Goal: Task Accomplishment & Management: Manage account settings

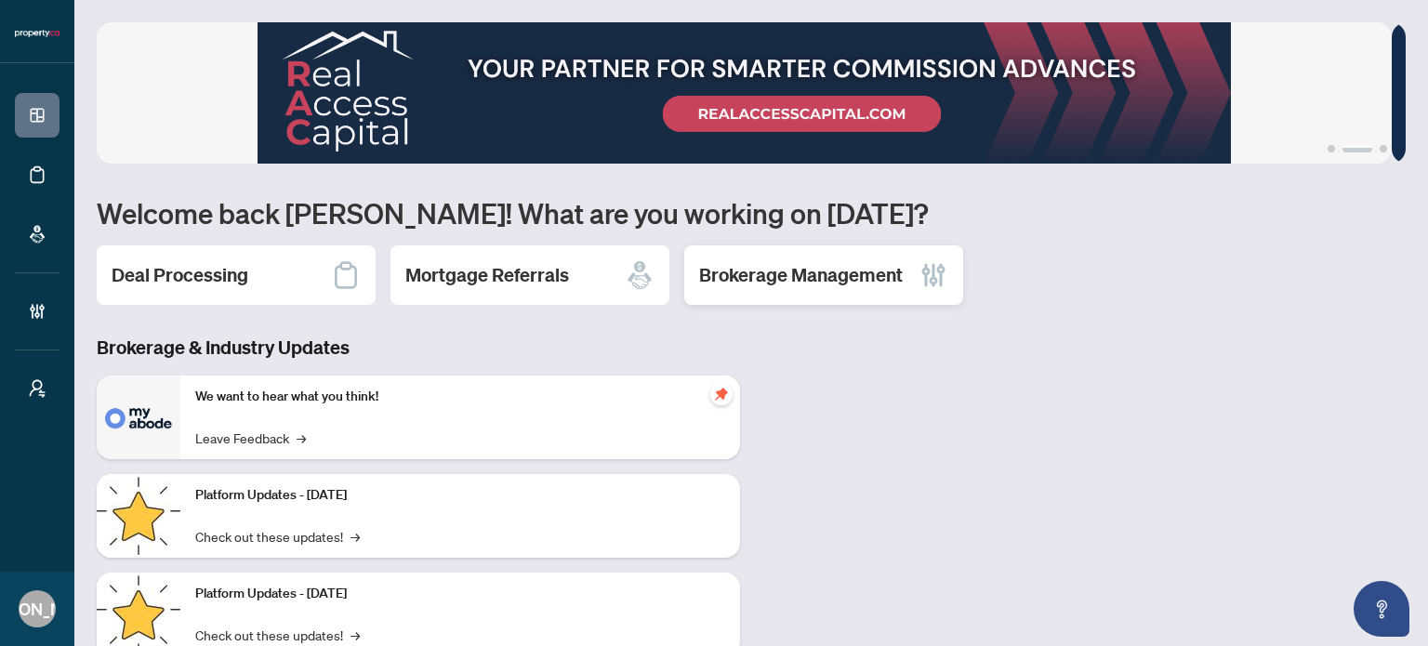
click at [803, 274] on h2 "Brokerage Management" at bounding box center [801, 275] width 204 height 26
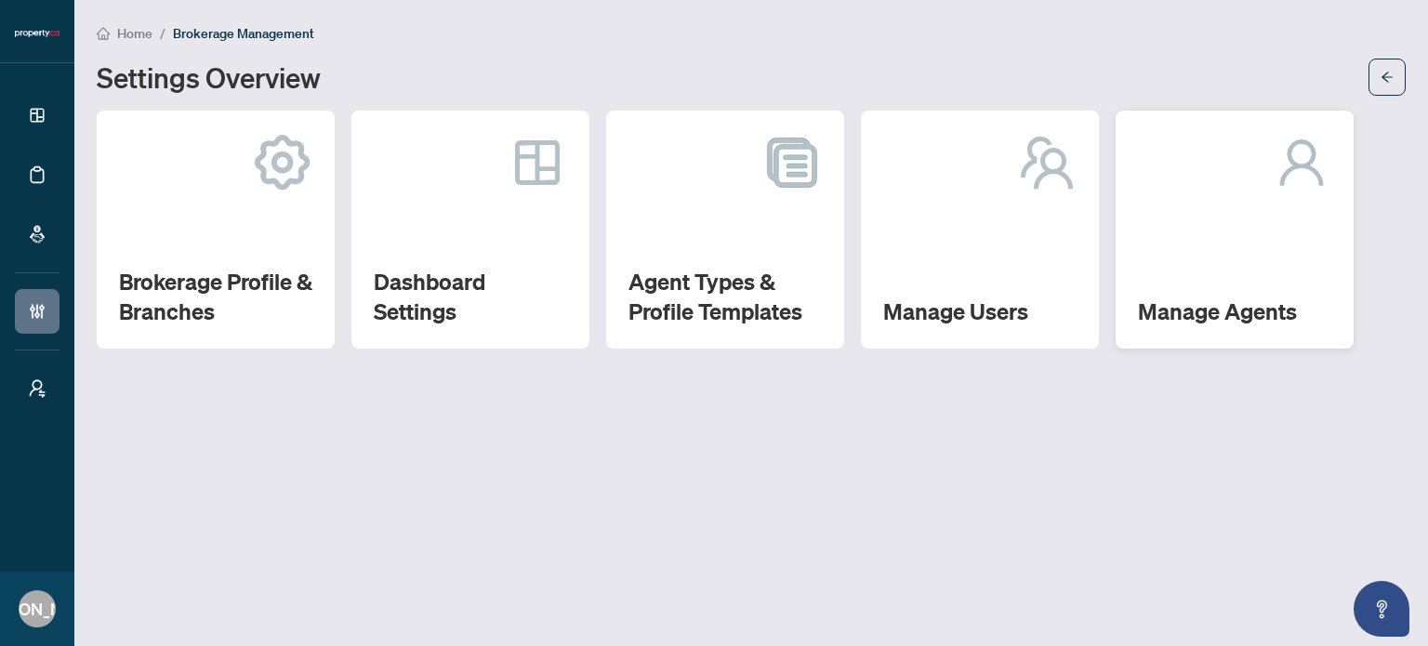
click at [1233, 218] on div "Manage Agents" at bounding box center [1235, 230] width 238 height 238
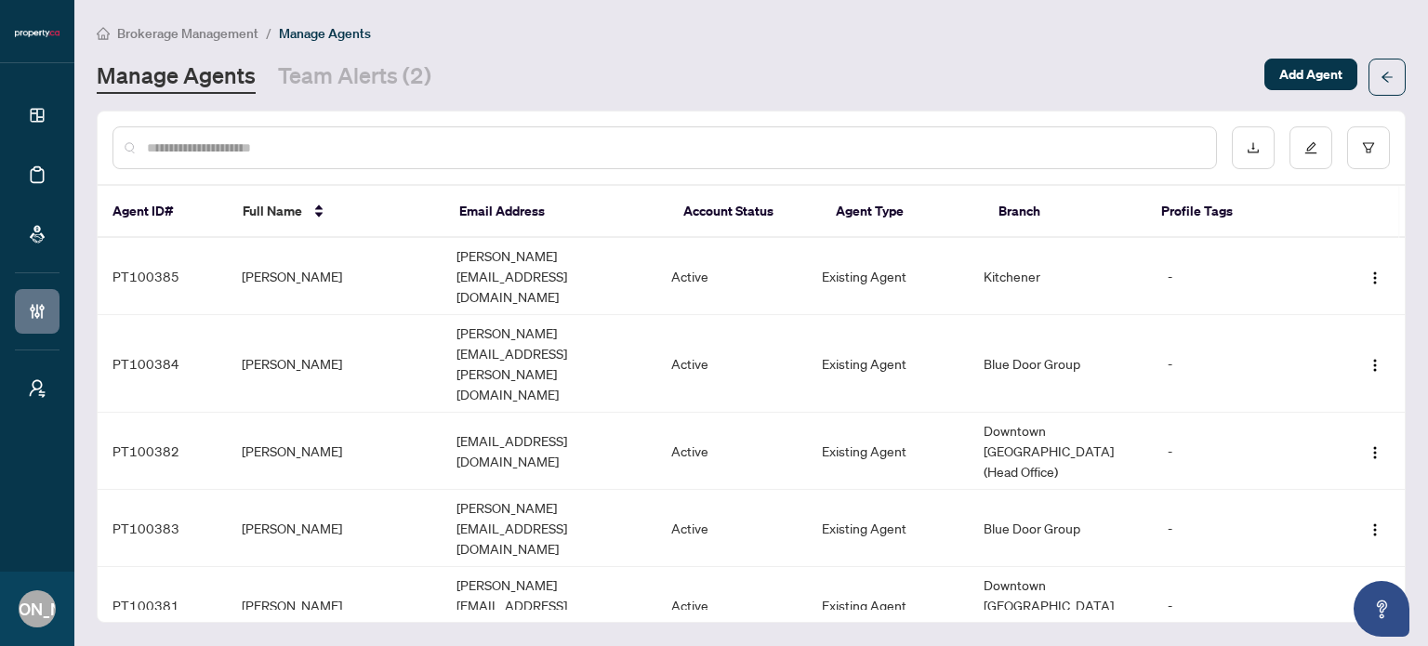
click at [543, 140] on input "text" at bounding box center [674, 148] width 1054 height 20
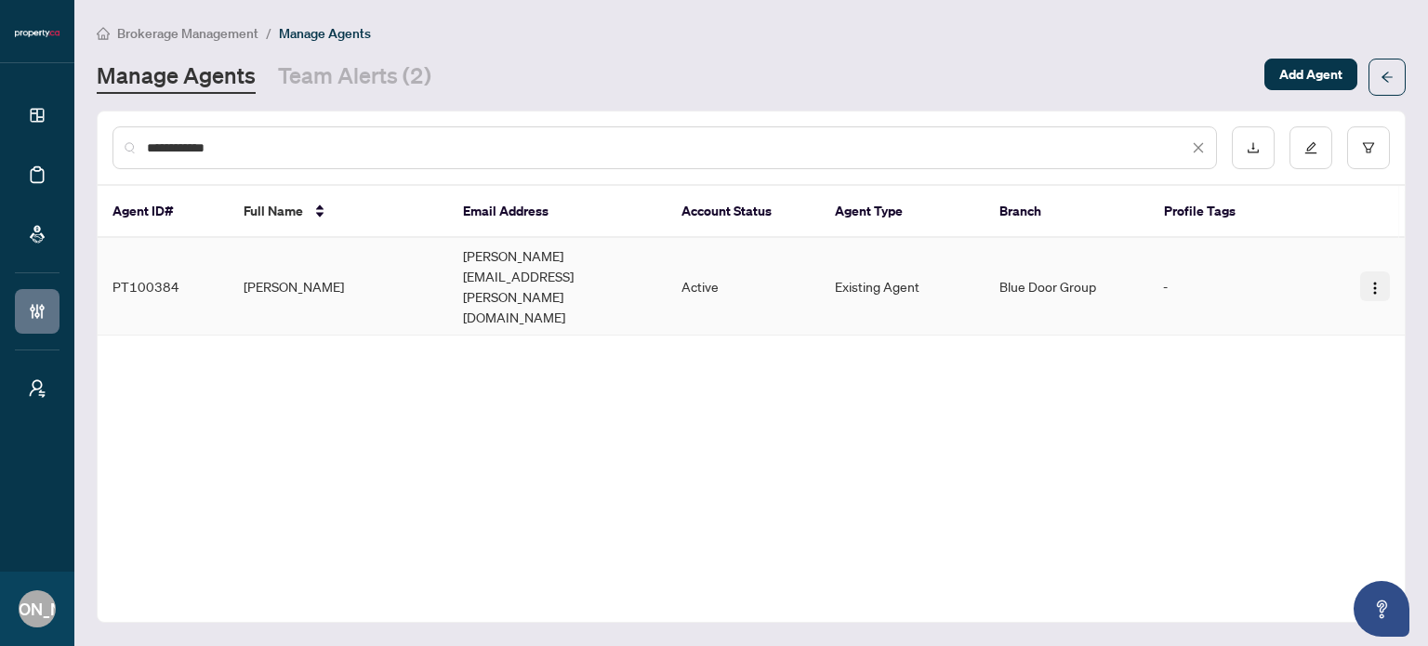
type input "**********"
click at [1376, 281] on img "button" at bounding box center [1374, 288] width 15 height 15
click at [1339, 326] on span "Reset Password" at bounding box center [1324, 325] width 101 height 20
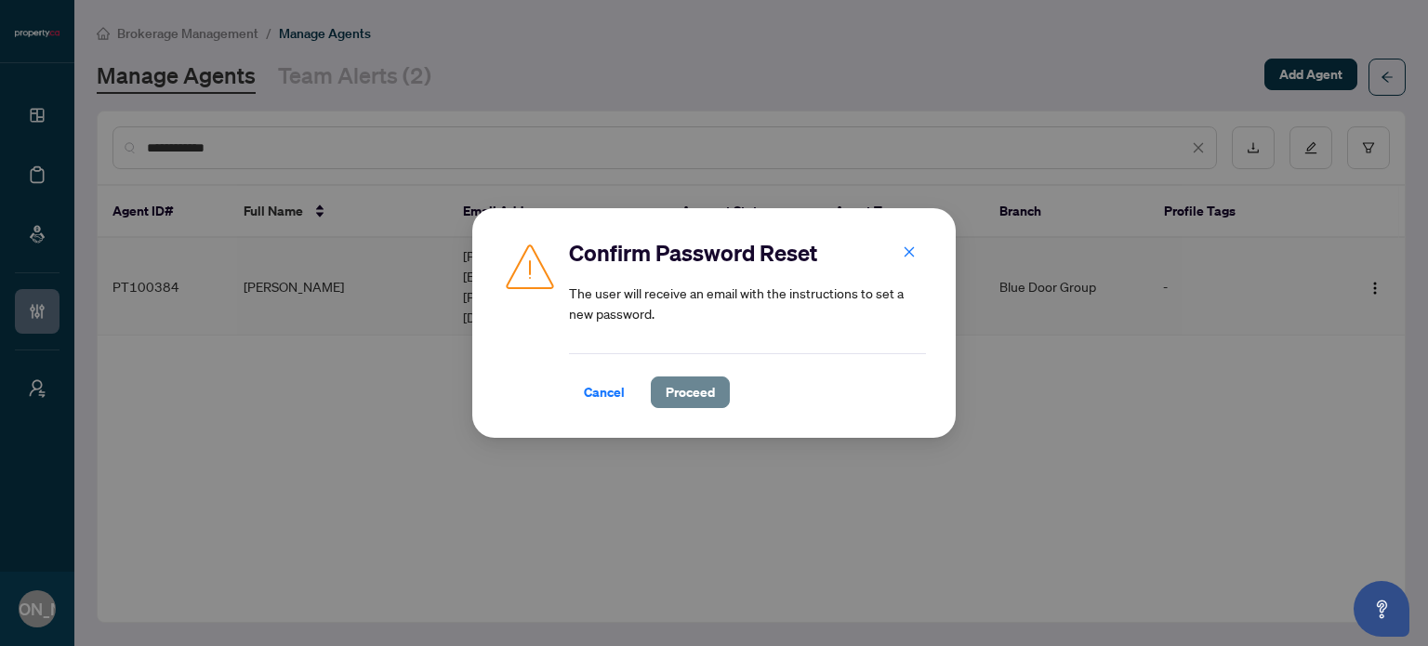
click at [718, 390] on button "Proceed" at bounding box center [690, 393] width 79 height 32
